Goal: Task Accomplishment & Management: Manage account settings

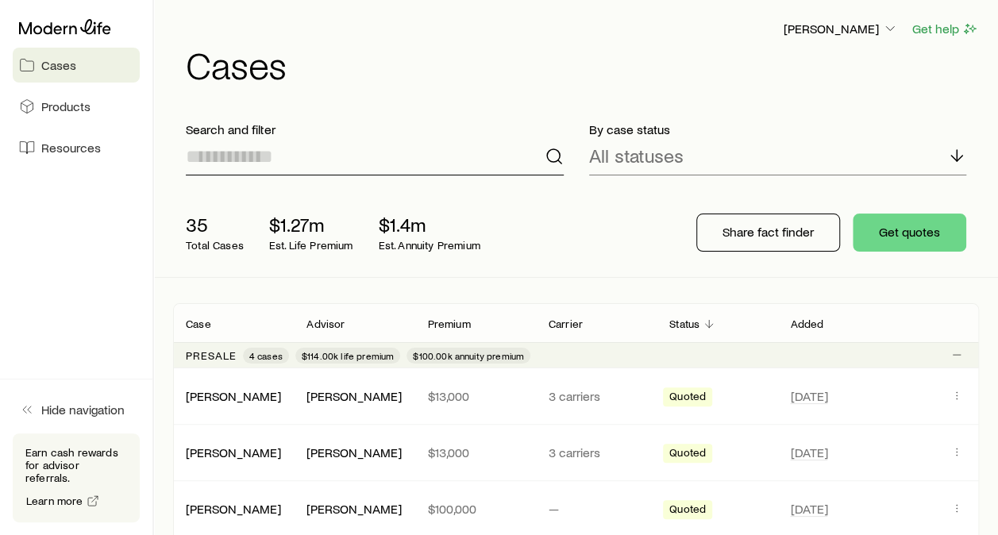
click at [313, 157] on input at bounding box center [375, 156] width 378 height 38
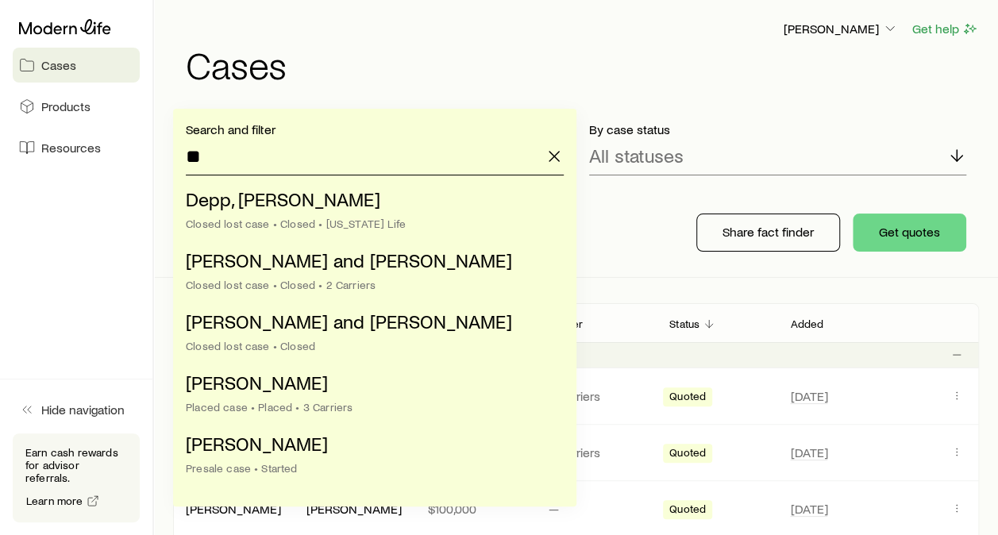
type input "*"
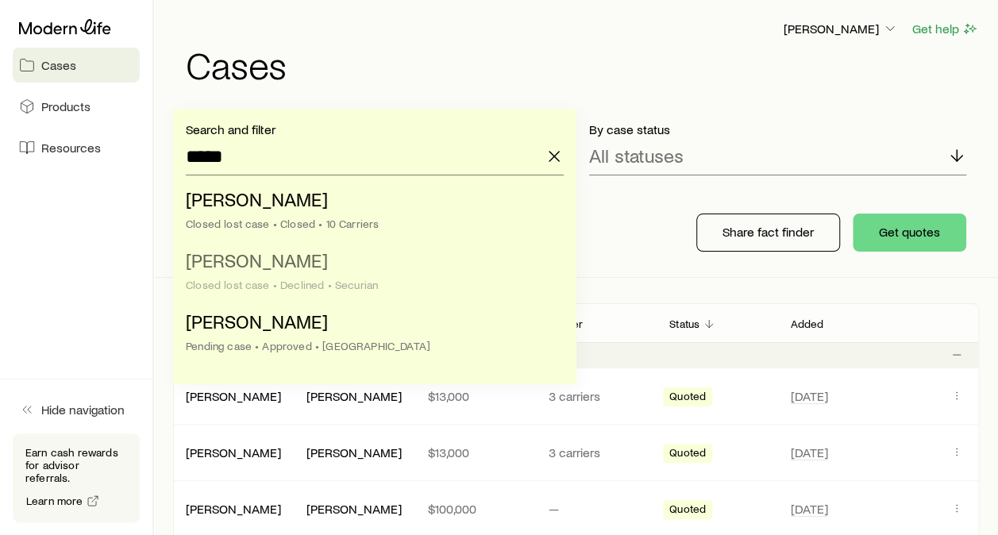
click at [317, 251] on li "[PERSON_NAME] lost case • Declined • Securian" at bounding box center [370, 273] width 368 height 61
type input "**********"
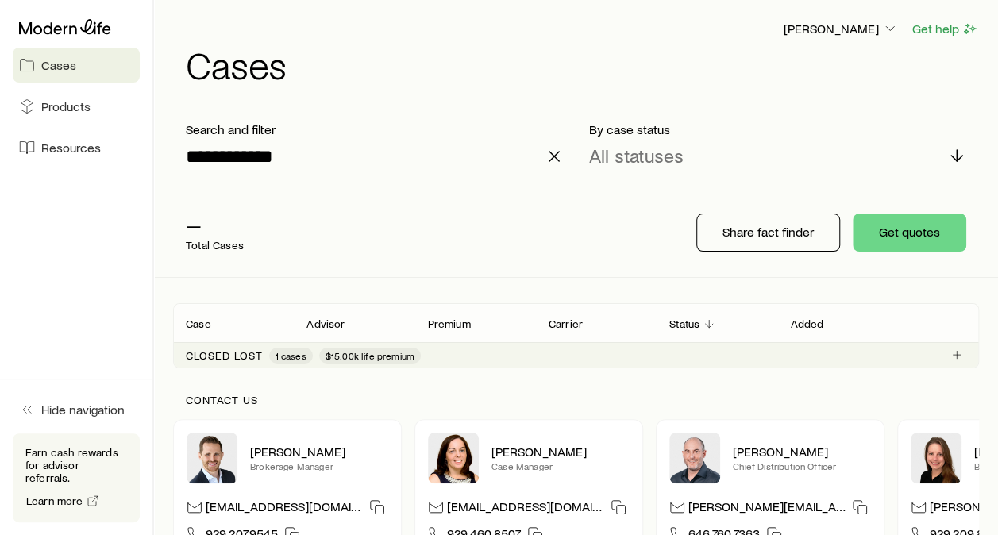
scroll to position [159, 0]
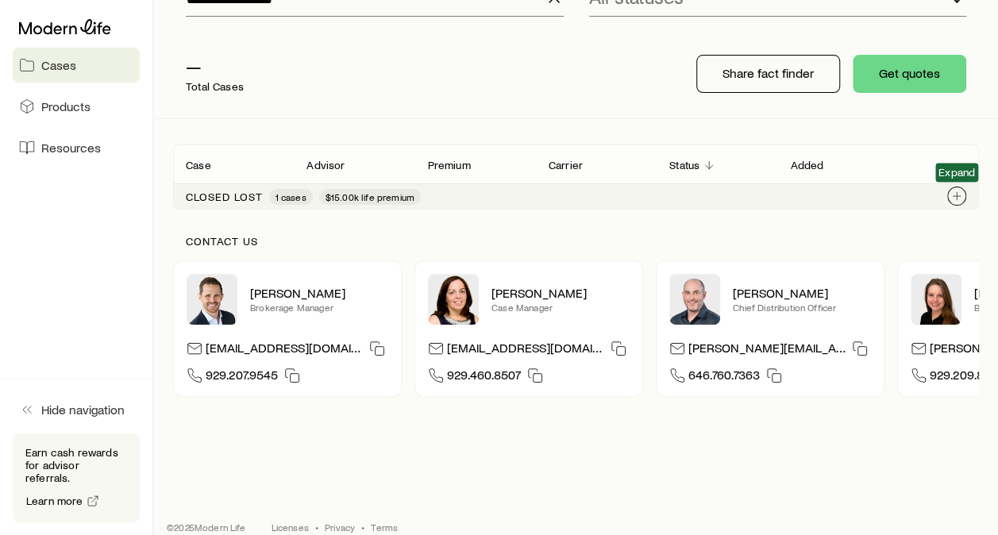
click at [965, 194] on button "Client cases" at bounding box center [956, 195] width 19 height 19
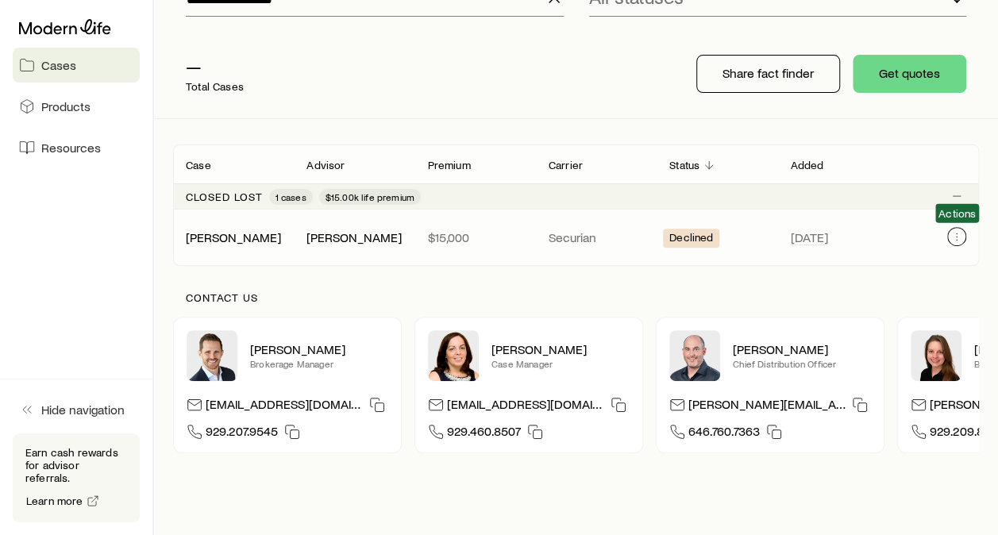
click at [960, 242] on button "Client cases" at bounding box center [956, 236] width 19 height 19
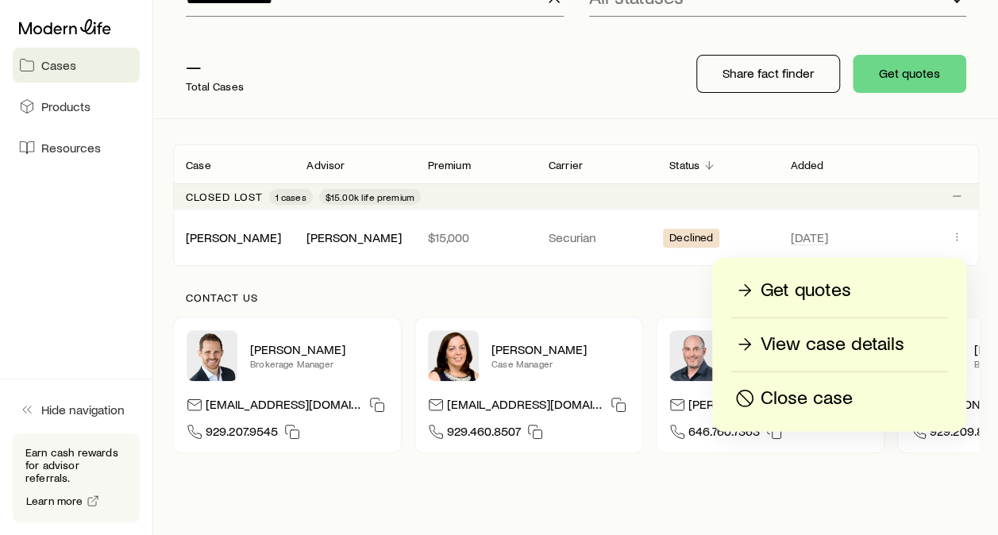
click at [883, 343] on p "View case details" at bounding box center [832, 344] width 144 height 25
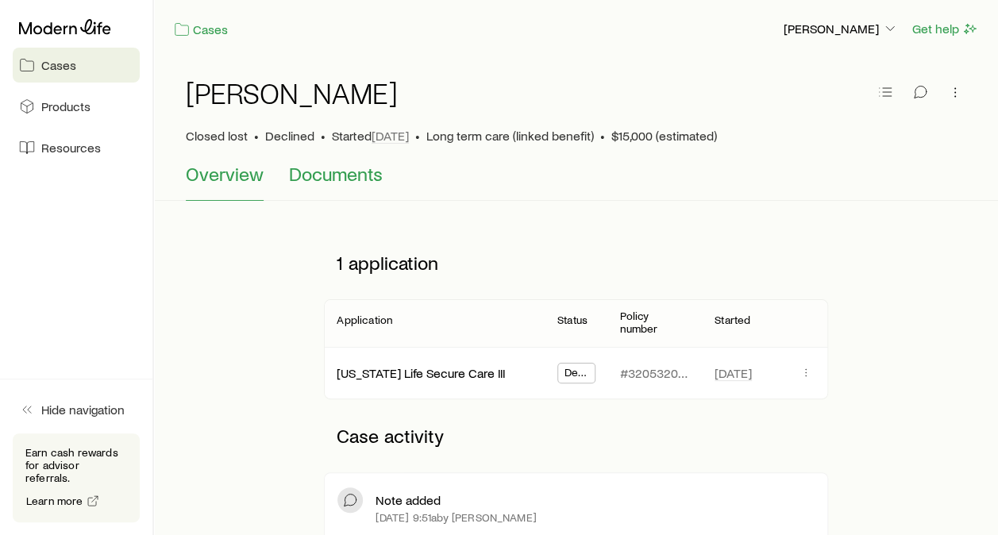
click at [373, 176] on span "Documents" at bounding box center [336, 174] width 94 height 22
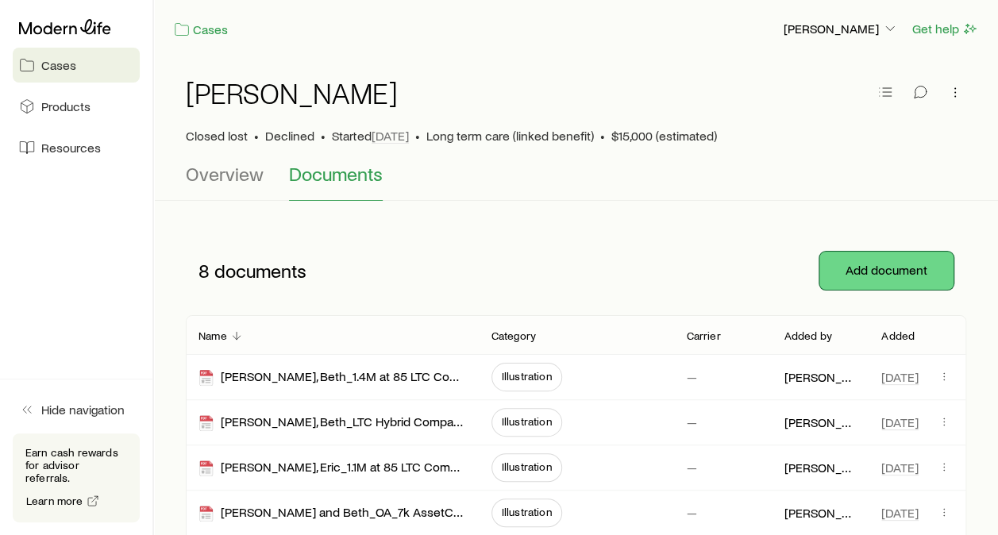
click at [847, 262] on button "Add document" at bounding box center [886, 271] width 134 height 38
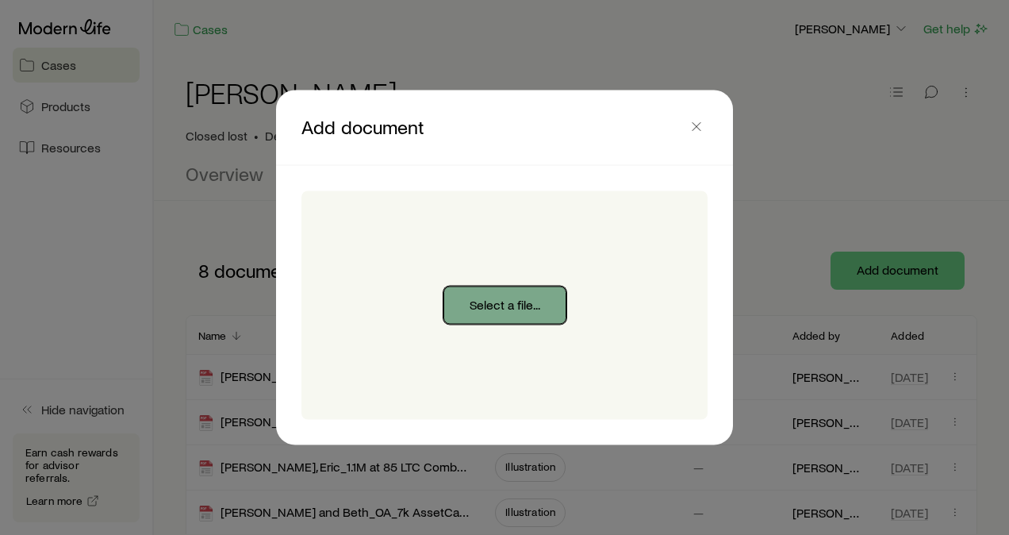
click at [540, 290] on button "Select a file..." at bounding box center [505, 305] width 123 height 38
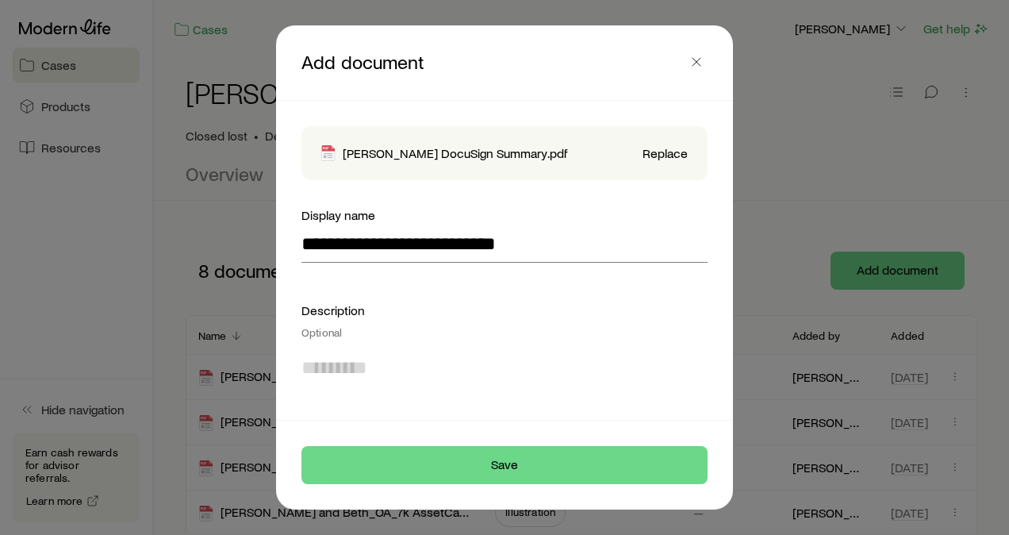
click at [529, 370] on textarea at bounding box center [505, 388] width 406 height 87
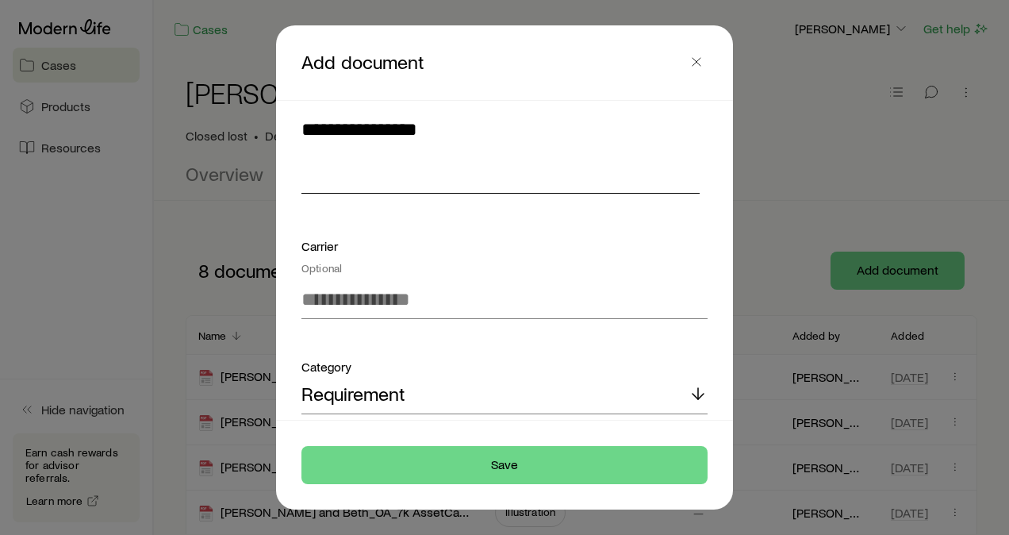
scroll to position [252, 0]
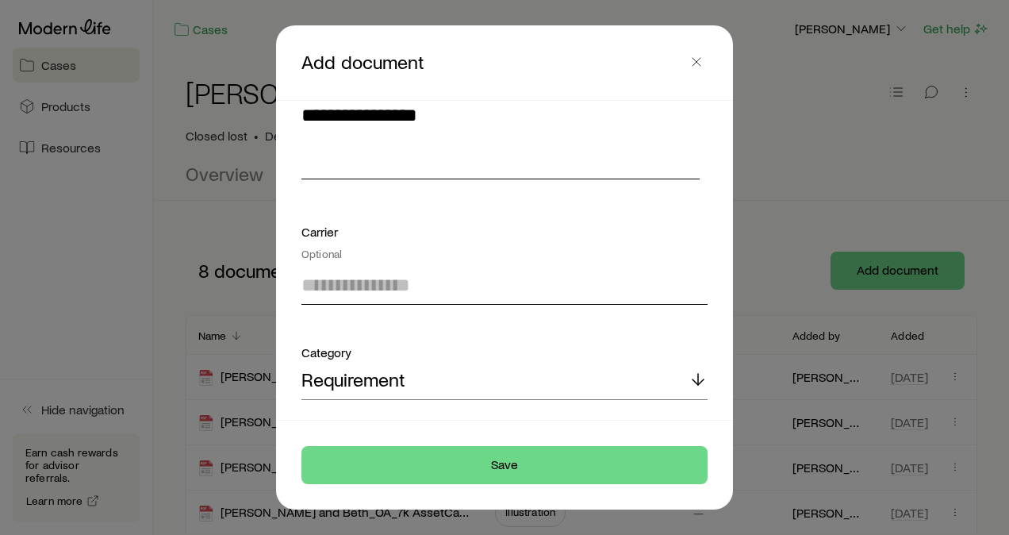
type textarea "**********"
click at [534, 283] on input at bounding box center [505, 286] width 406 height 38
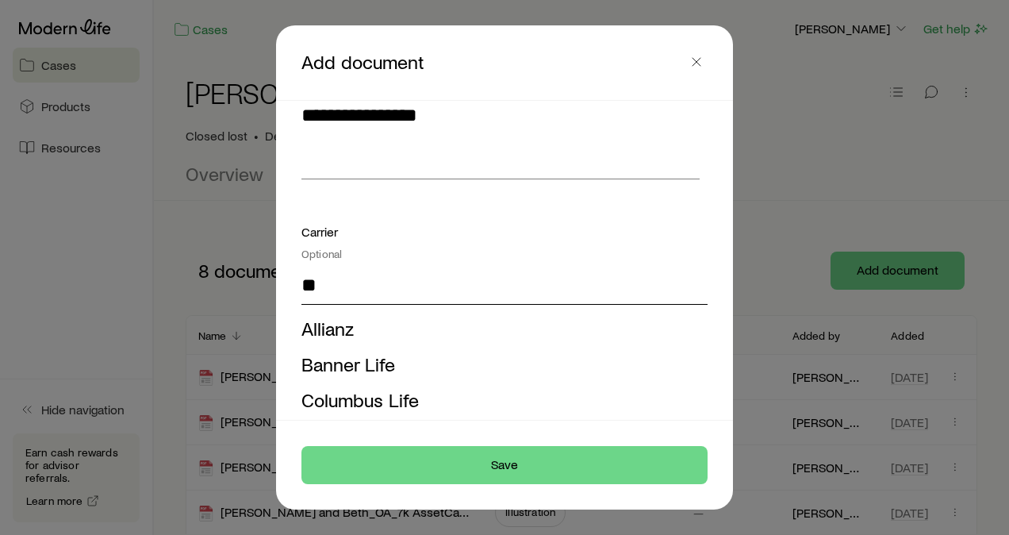
type input "*"
click at [475, 321] on li "Securian" at bounding box center [500, 329] width 397 height 36
type input "********"
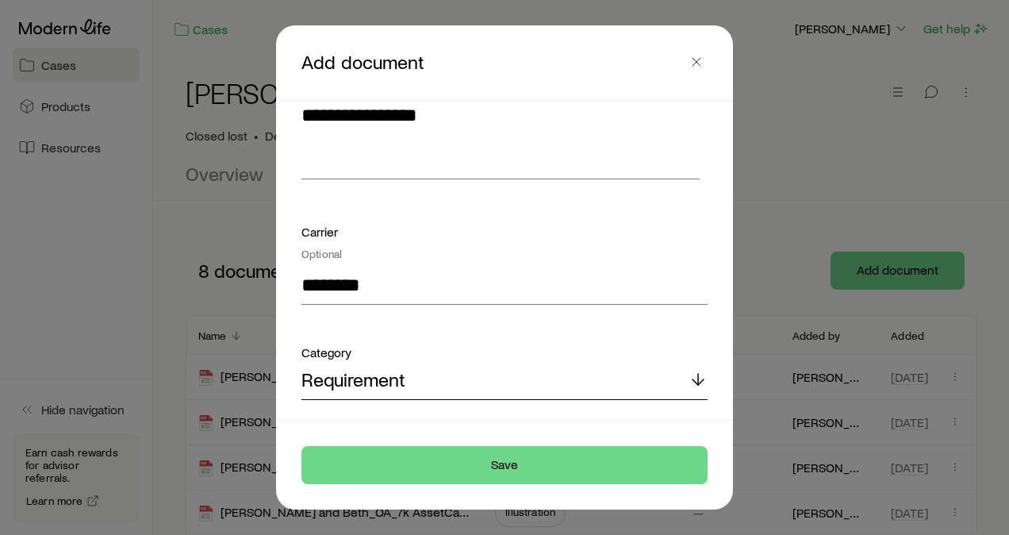
click at [649, 381] on div "Requirement" at bounding box center [505, 381] width 406 height 38
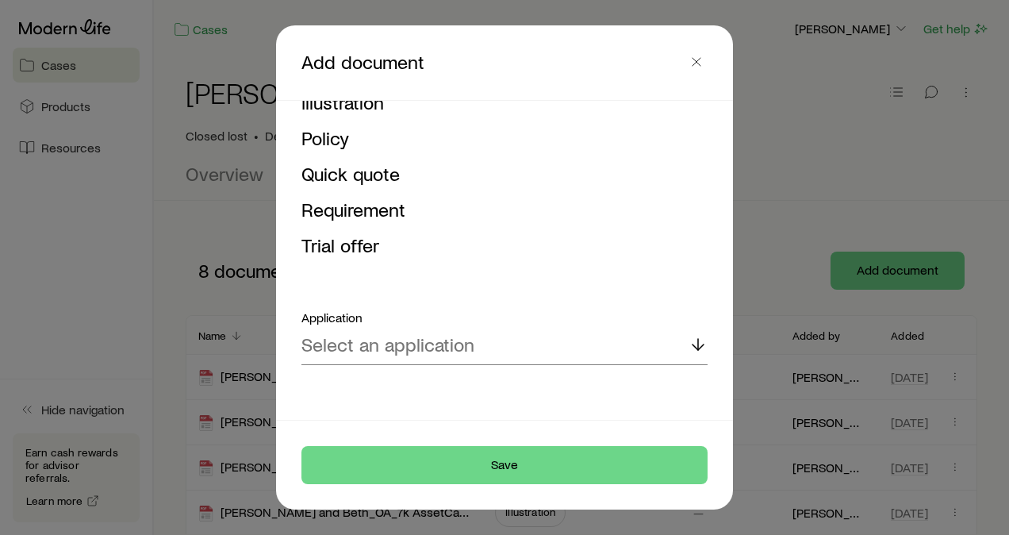
scroll to position [617, 0]
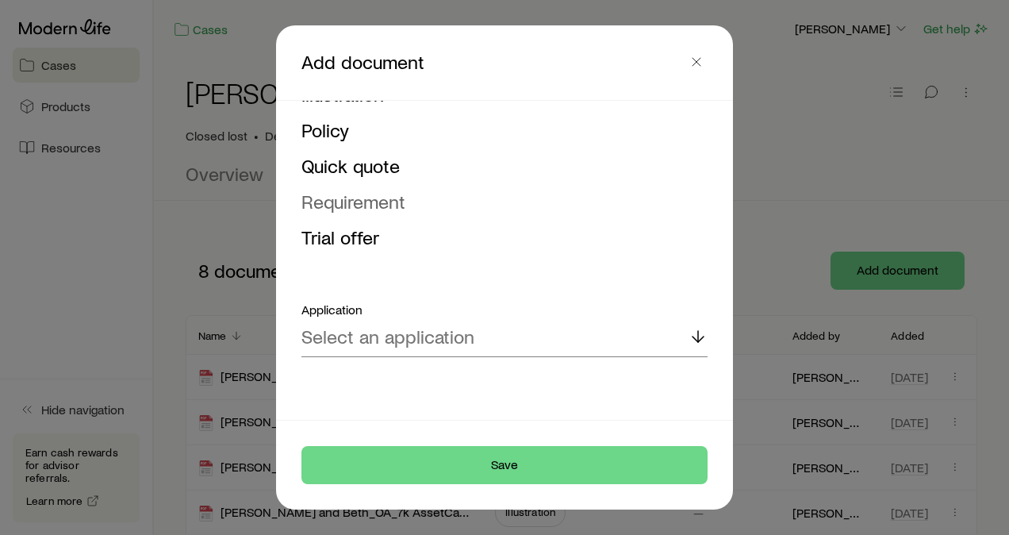
click at [404, 194] on span "Requirement" at bounding box center [354, 201] width 104 height 23
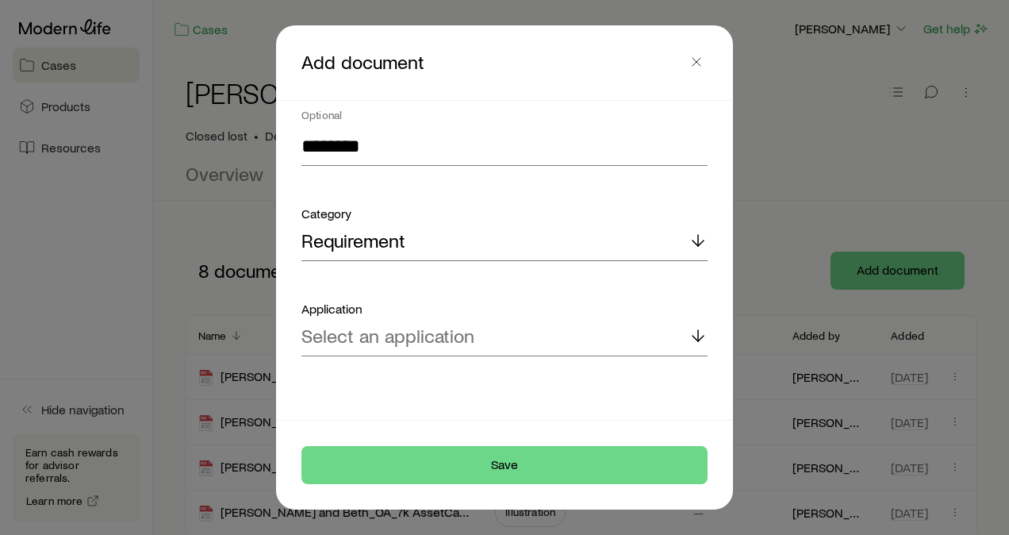
scroll to position [390, 0]
click at [470, 350] on div "Select an application" at bounding box center [505, 338] width 406 height 38
click at [490, 386] on span "[US_STATE] Life Secure Care III" at bounding box center [429, 380] width 255 height 23
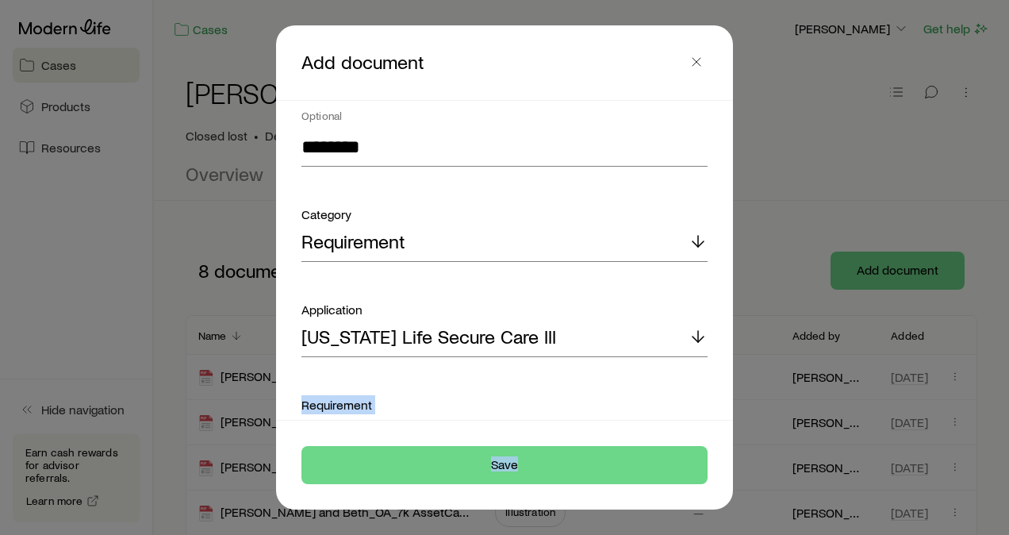
drag, startPoint x: 727, startPoint y: 322, endPoint x: 725, endPoint y: 425, distance: 103.2
click at [725, 425] on div "**********" at bounding box center [504, 267] width 457 height 484
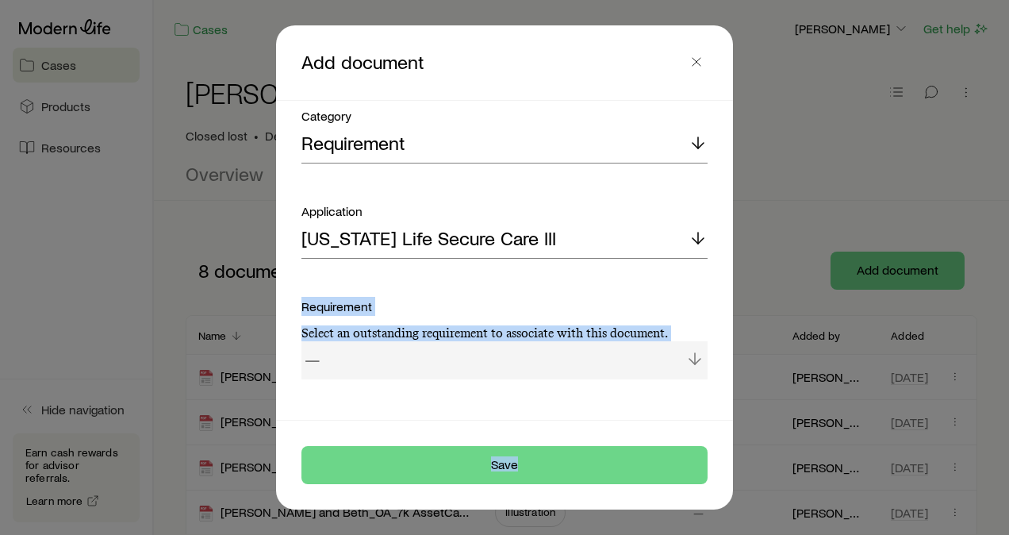
scroll to position [511, 0]
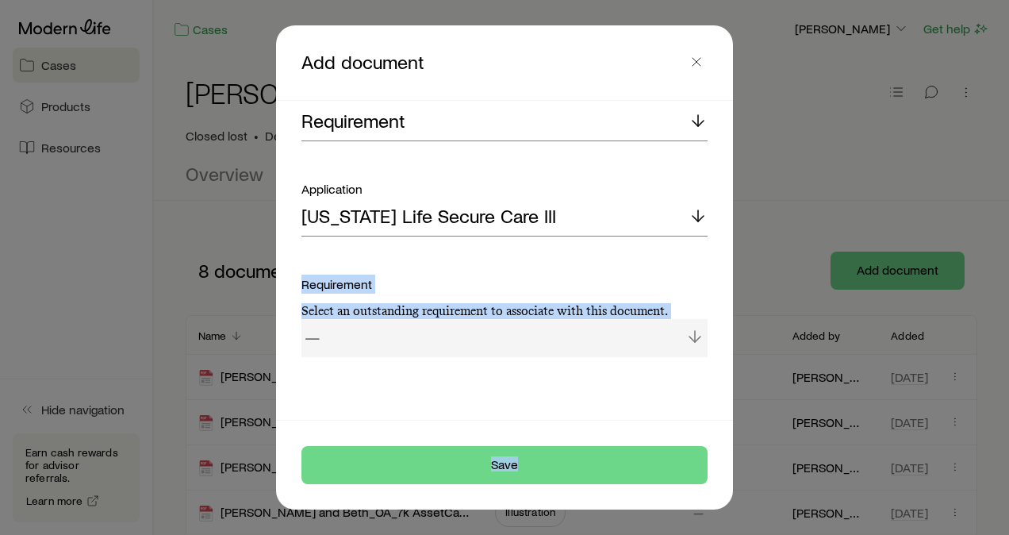
click at [511, 341] on div "—" at bounding box center [505, 338] width 406 height 38
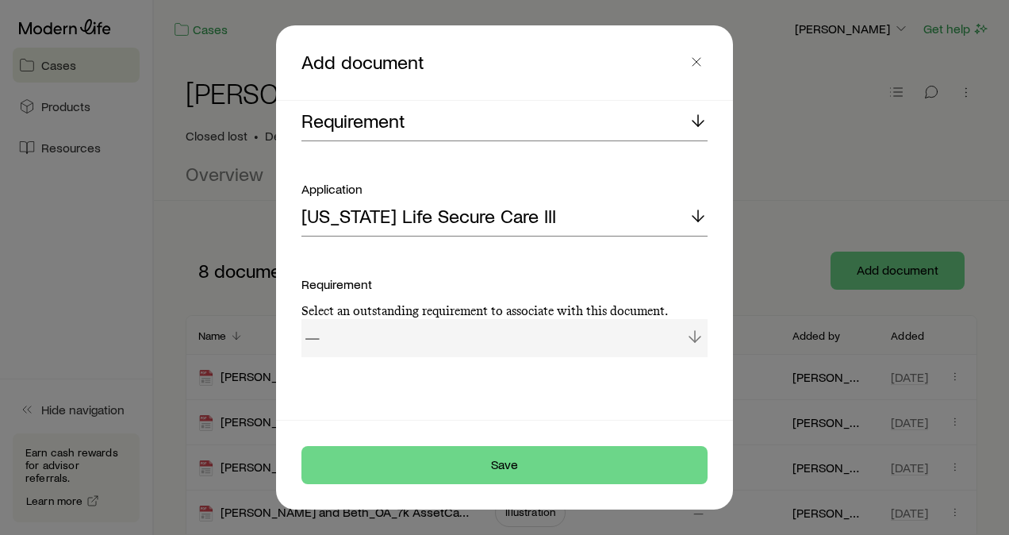
click at [511, 341] on div "—" at bounding box center [505, 338] width 406 height 38
click at [679, 332] on div "—" at bounding box center [505, 338] width 406 height 38
click at [480, 338] on div "—" at bounding box center [505, 338] width 406 height 38
click at [357, 336] on div "—" at bounding box center [505, 338] width 406 height 38
click at [310, 330] on div "—" at bounding box center [505, 338] width 406 height 38
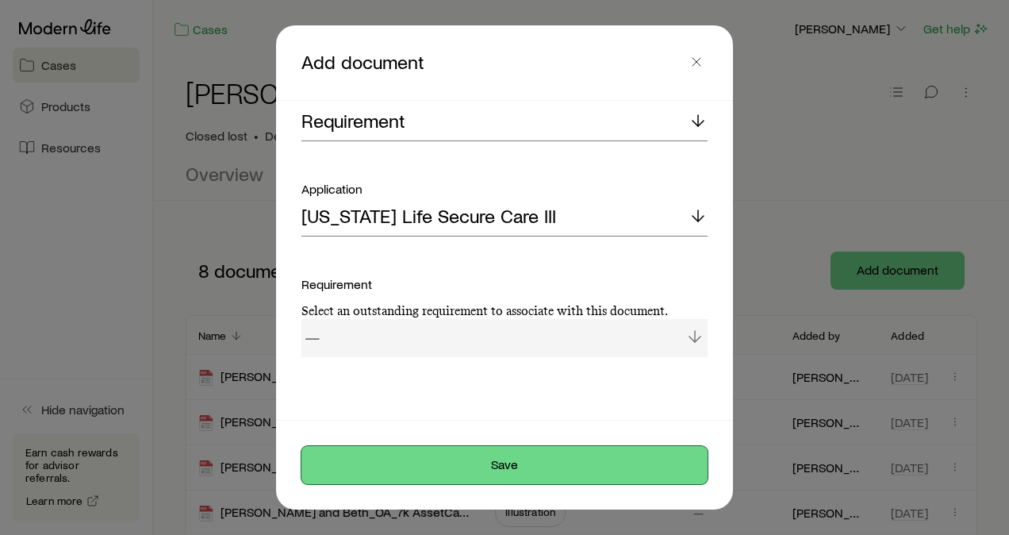
click at [486, 459] on button "Save" at bounding box center [505, 465] width 406 height 38
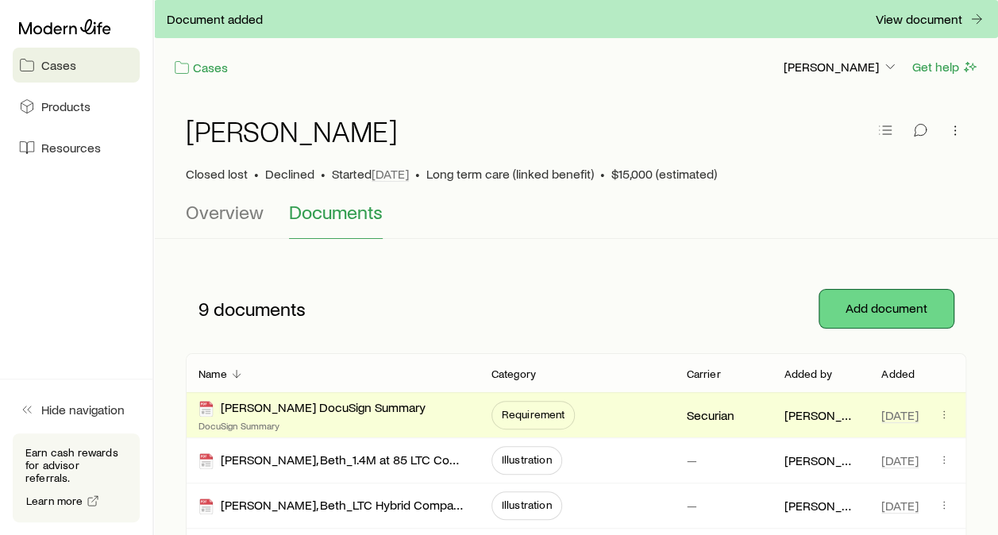
click at [880, 290] on button "Add document" at bounding box center [886, 309] width 134 height 38
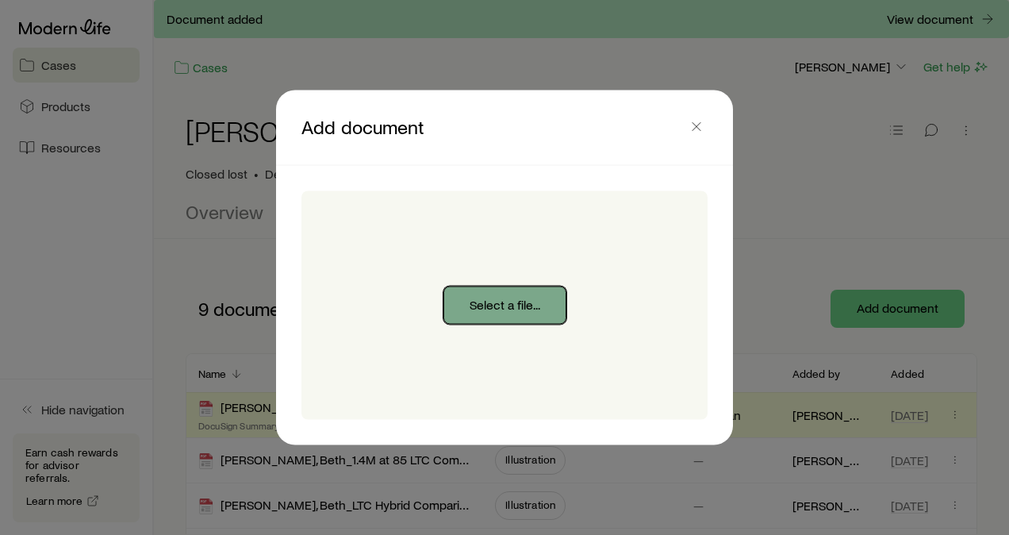
click at [491, 295] on button "Select a file..." at bounding box center [505, 305] width 123 height 38
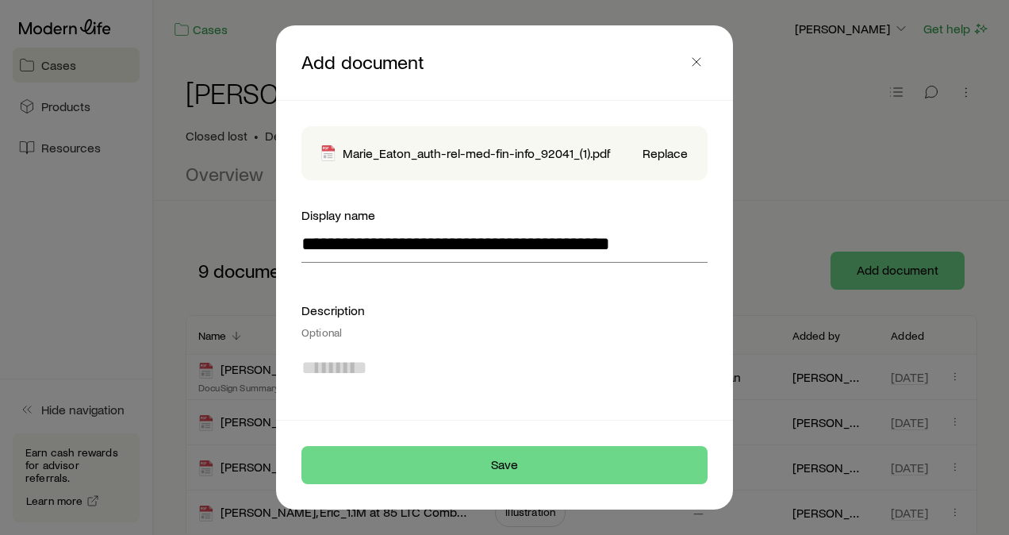
click at [489, 351] on textarea at bounding box center [505, 388] width 406 height 87
type textarea "*"
type textarea "****"
drag, startPoint x: 728, startPoint y: 192, endPoint x: 729, endPoint y: 233, distance: 41.3
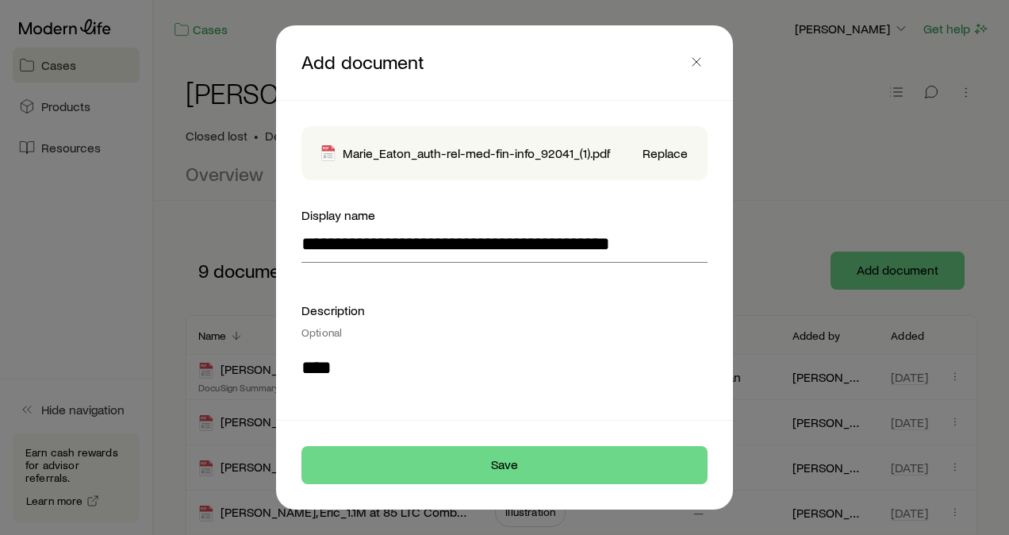
click at [729, 233] on div "**********" at bounding box center [504, 267] width 457 height 484
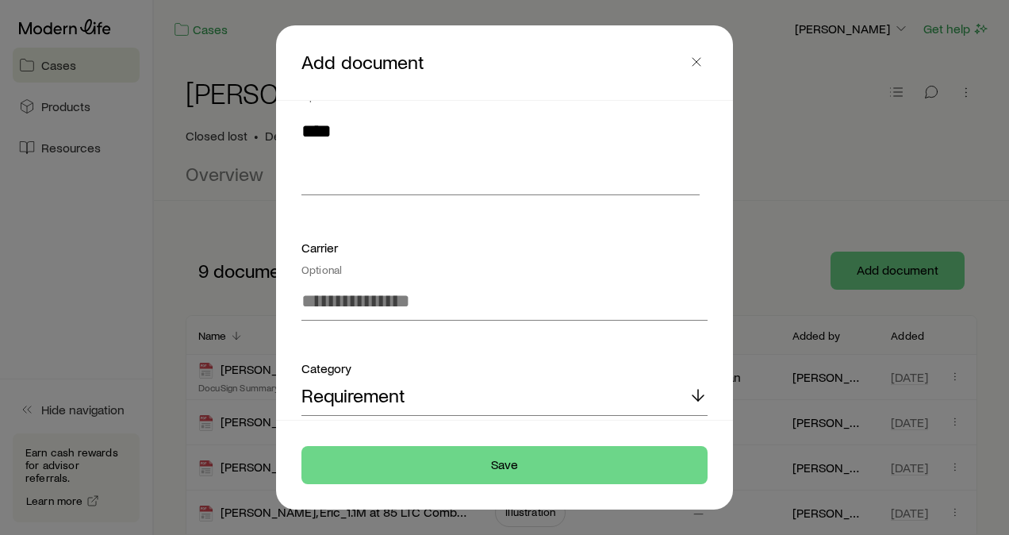
scroll to position [238, 0]
click at [513, 290] on input at bounding box center [505, 300] width 406 height 38
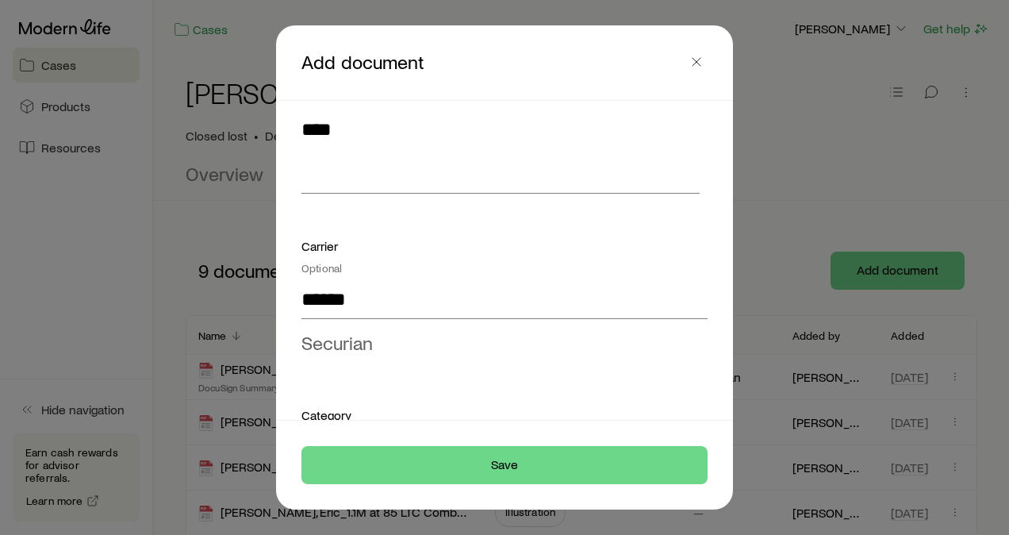
click at [383, 332] on li "Securian" at bounding box center [500, 343] width 397 height 36
type input "********"
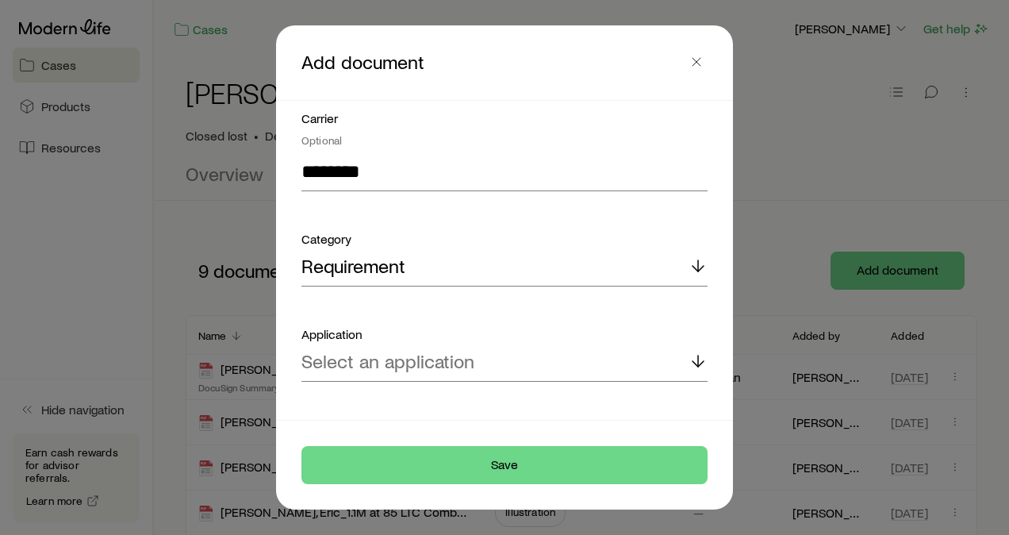
scroll to position [390, 0]
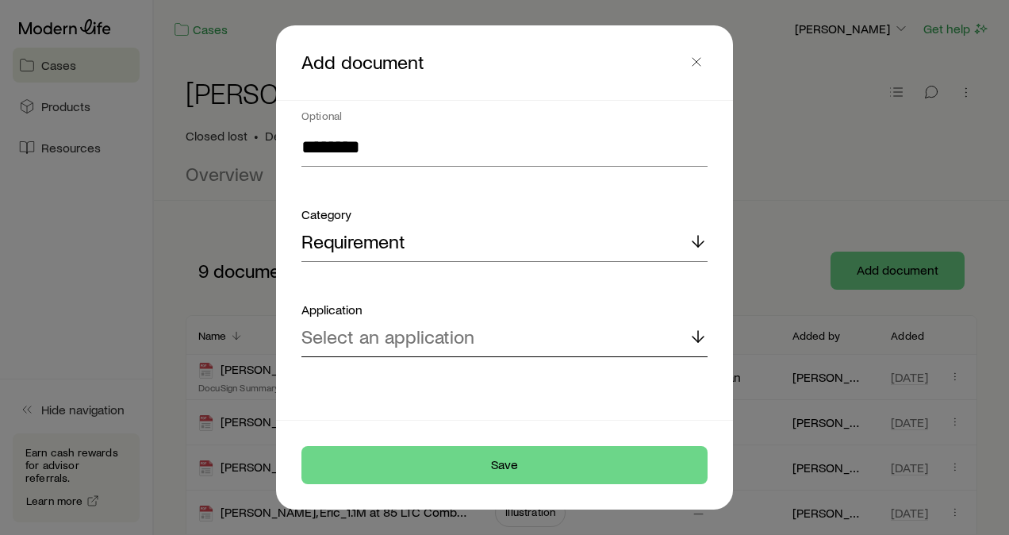
click at [503, 338] on div "Select an application" at bounding box center [505, 338] width 406 height 38
click at [402, 381] on span "[US_STATE] Life Secure Care III" at bounding box center [429, 380] width 255 height 23
drag, startPoint x: 727, startPoint y: 327, endPoint x: 716, endPoint y: 403, distance: 77.0
click at [716, 403] on div "**********" at bounding box center [504, 267] width 457 height 484
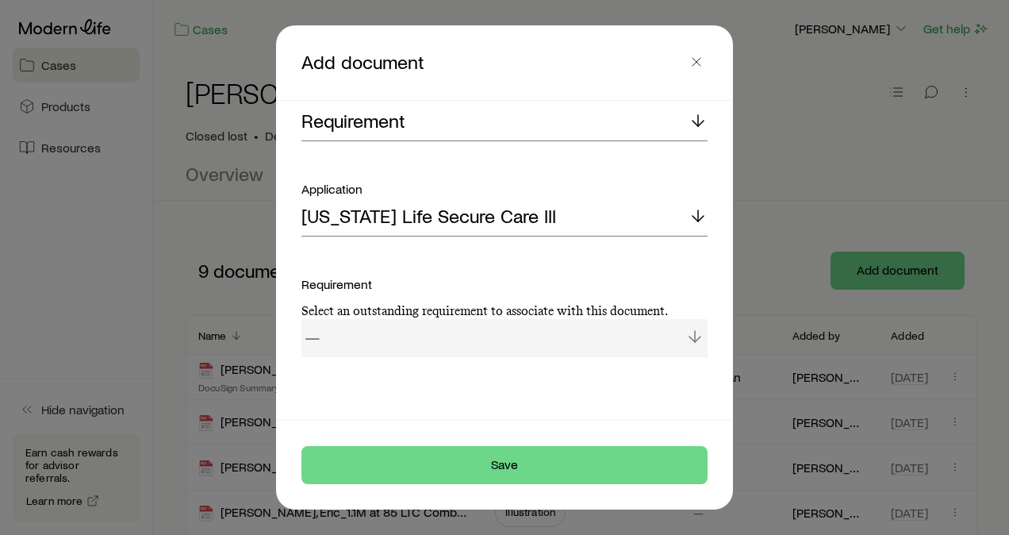
click at [452, 333] on div "—" at bounding box center [505, 338] width 406 height 38
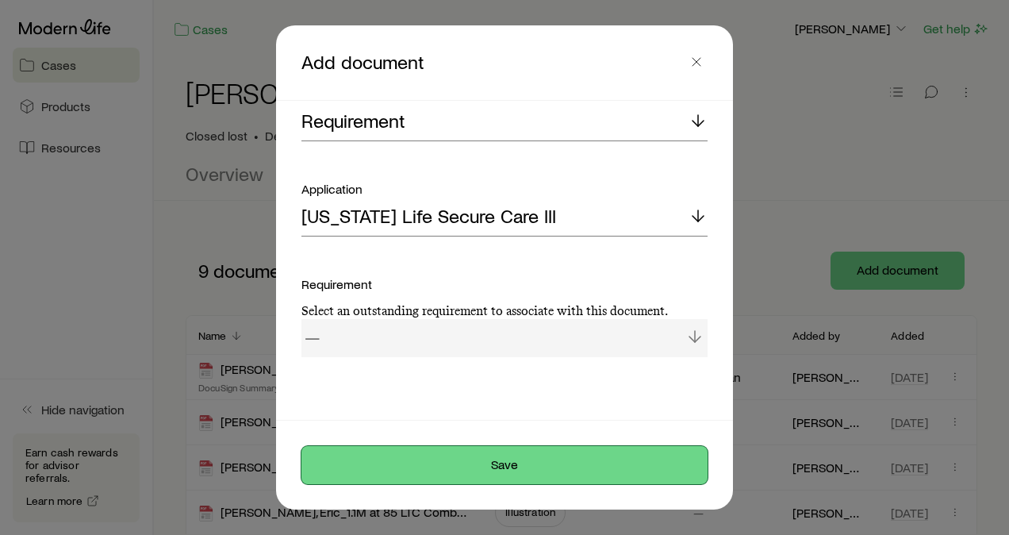
click at [470, 448] on button "Save" at bounding box center [505, 465] width 406 height 38
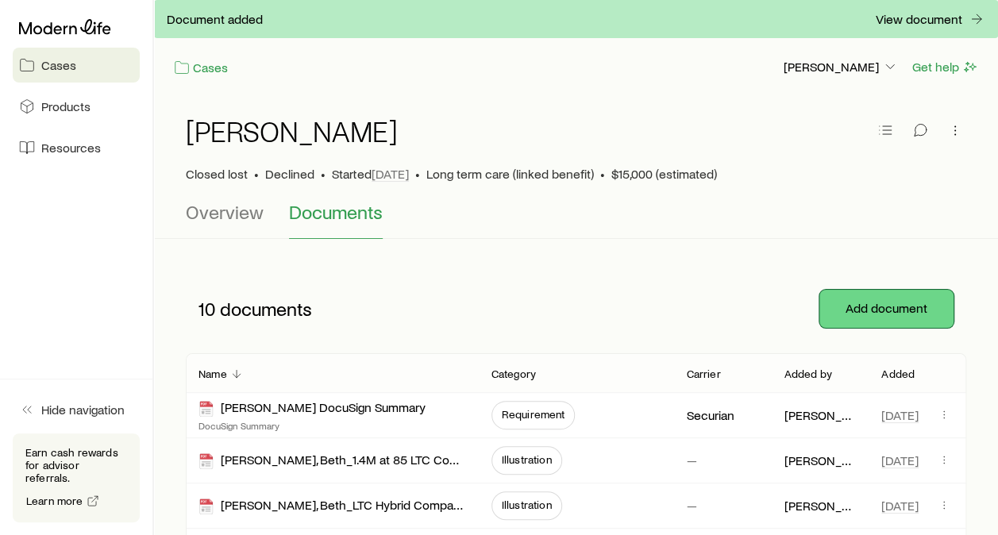
click at [879, 290] on button "Add document" at bounding box center [886, 309] width 134 height 38
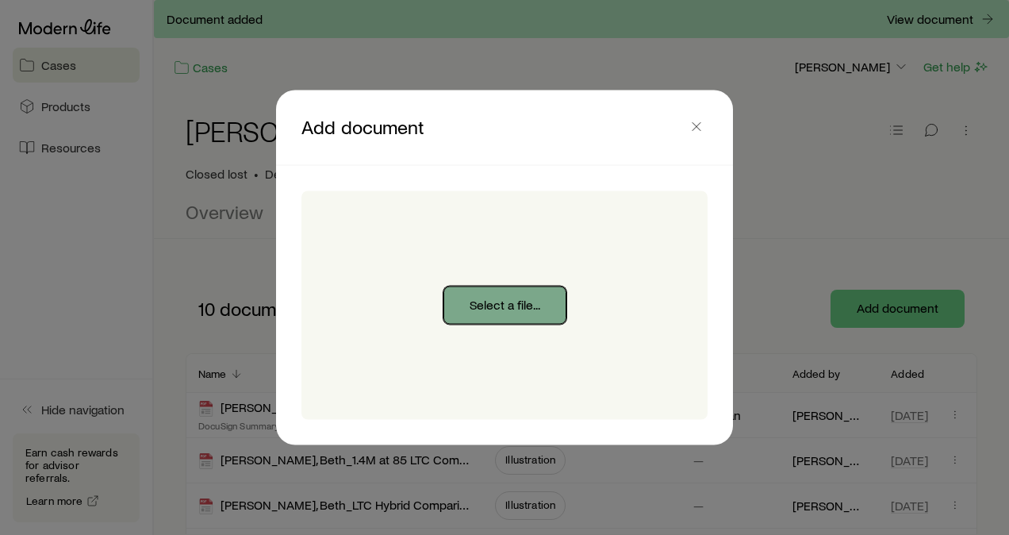
click at [513, 309] on button "Select a file..." at bounding box center [505, 305] width 123 height 38
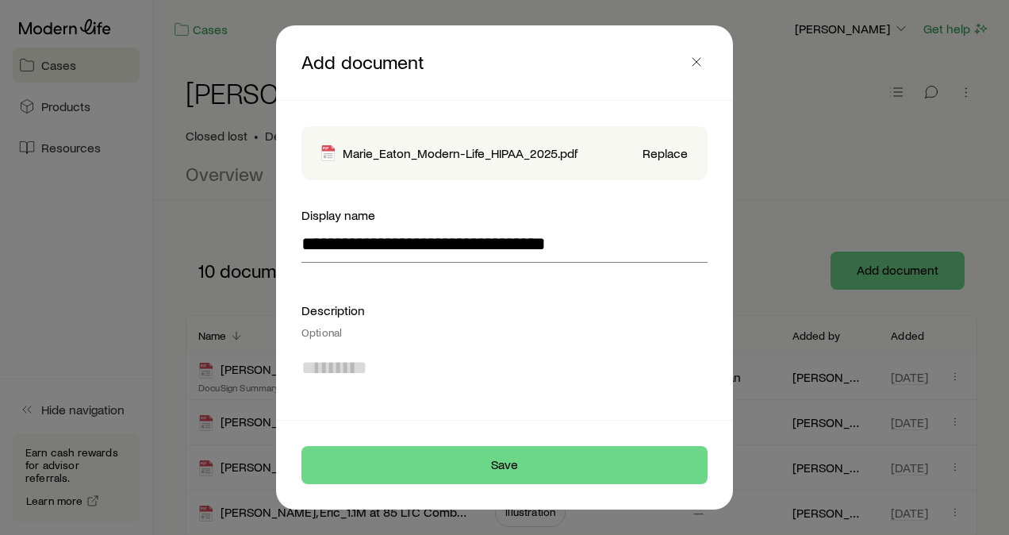
click at [366, 363] on textarea at bounding box center [505, 388] width 406 height 87
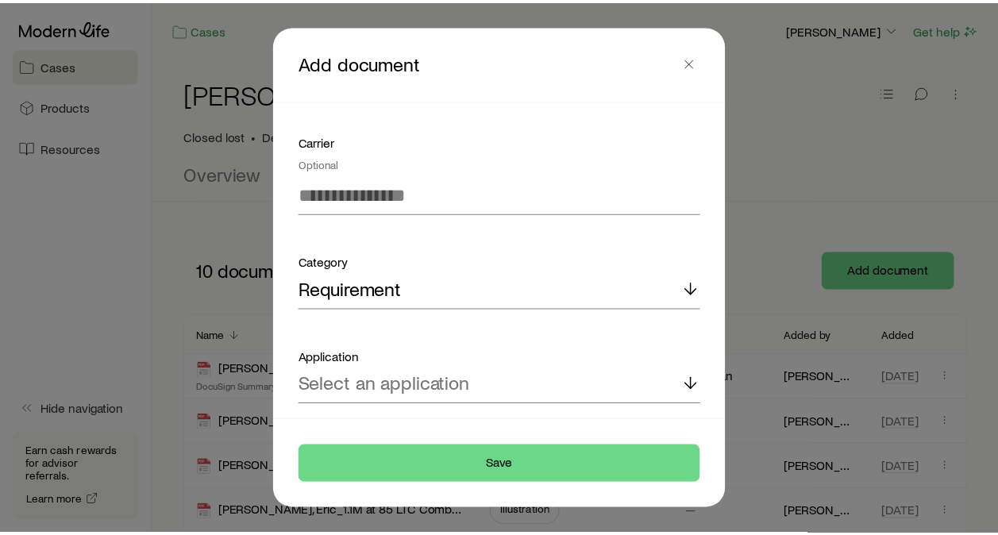
scroll to position [390, 0]
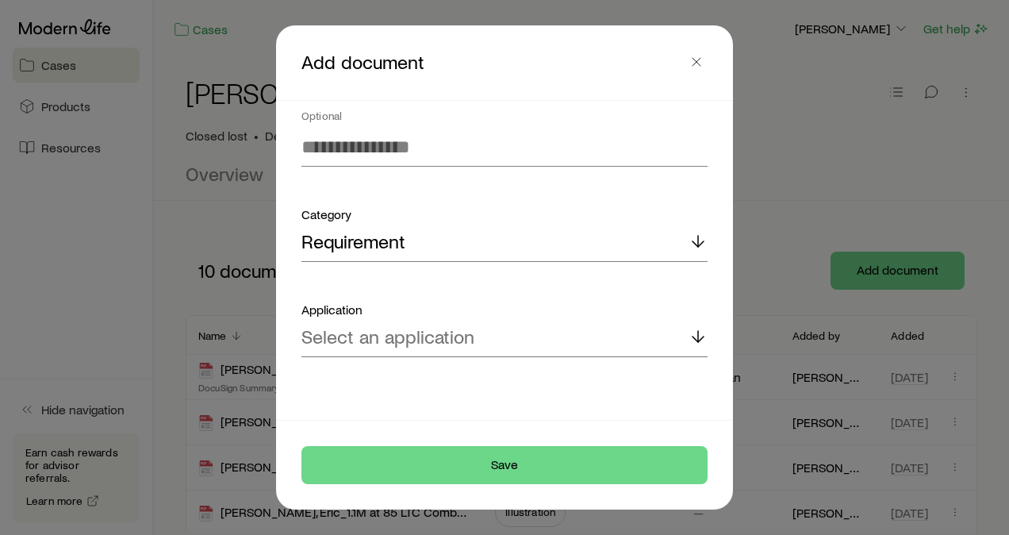
type textarea "**********"
click at [693, 333] on div "**********" at bounding box center [505, 260] width 444 height 319
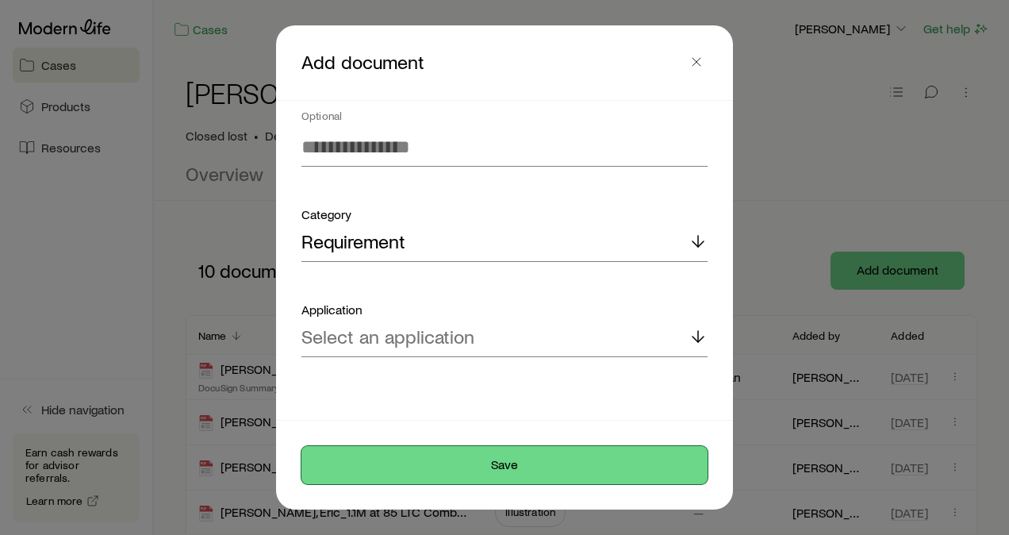
click at [516, 459] on button "Save" at bounding box center [505, 465] width 406 height 38
